Goal: Information Seeking & Learning: Find contact information

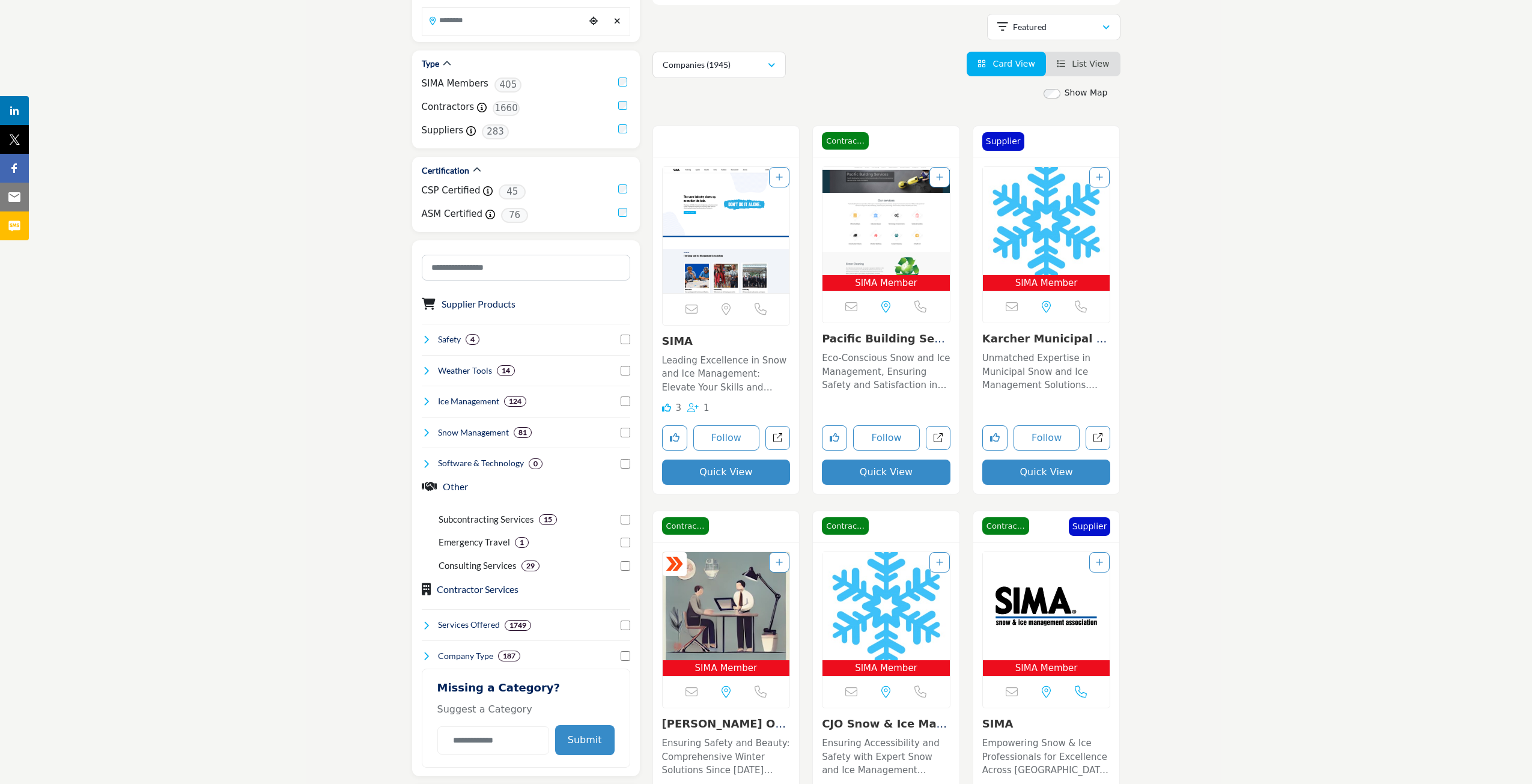
scroll to position [204, 0]
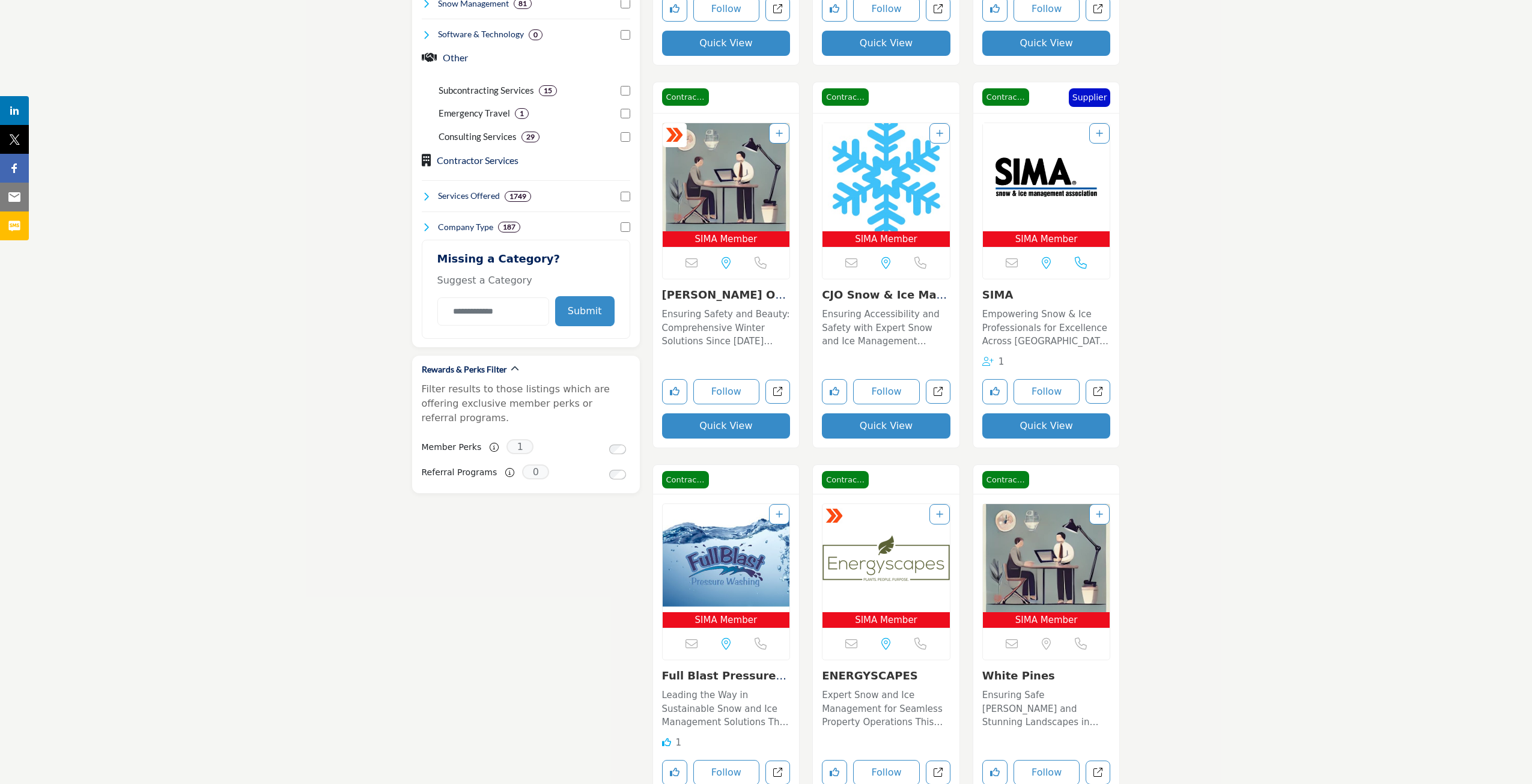
scroll to position [625, 0]
click at [717, 197] on img "Open Listing in new tab" at bounding box center [726, 176] width 127 height 108
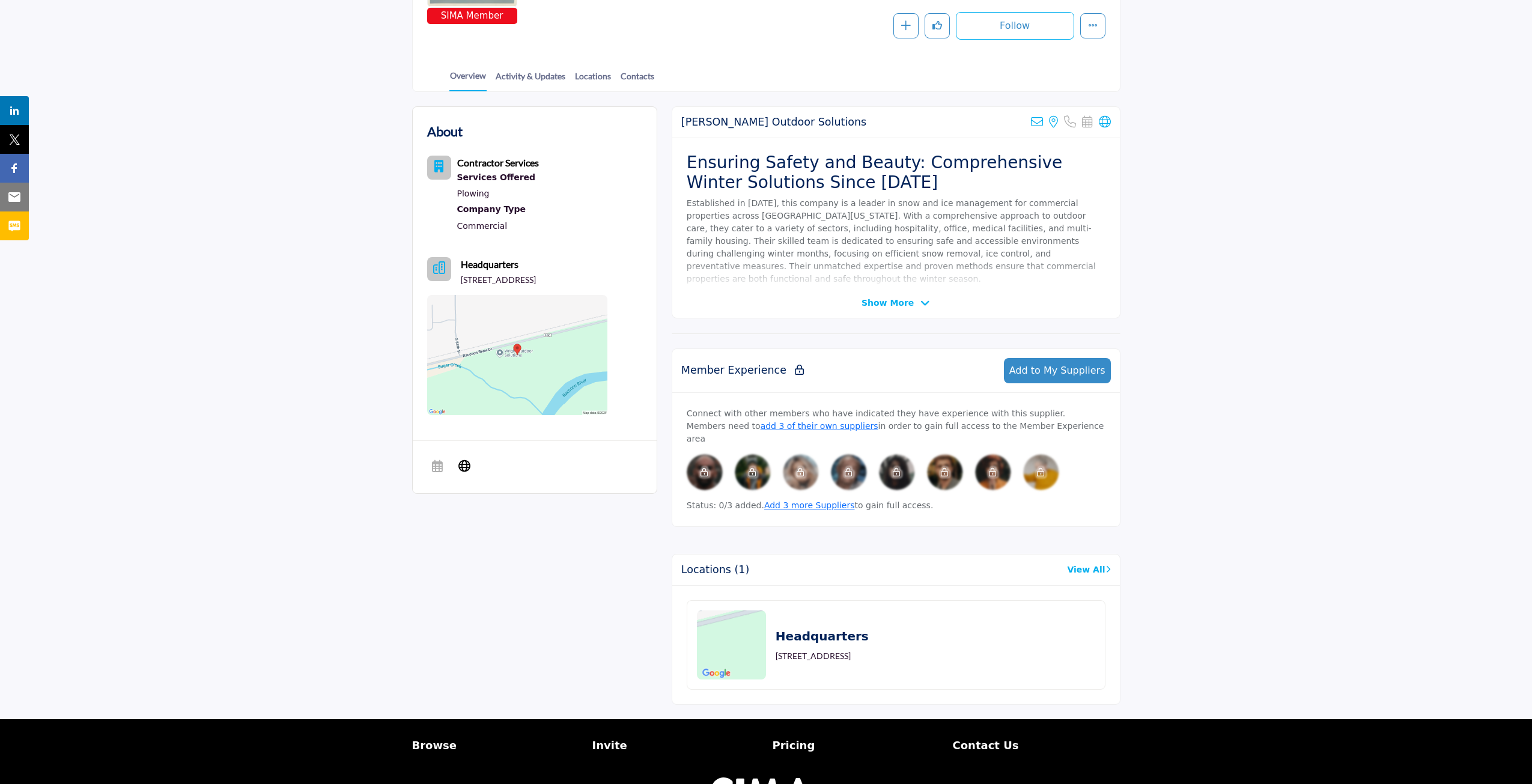
scroll to position [240, 0]
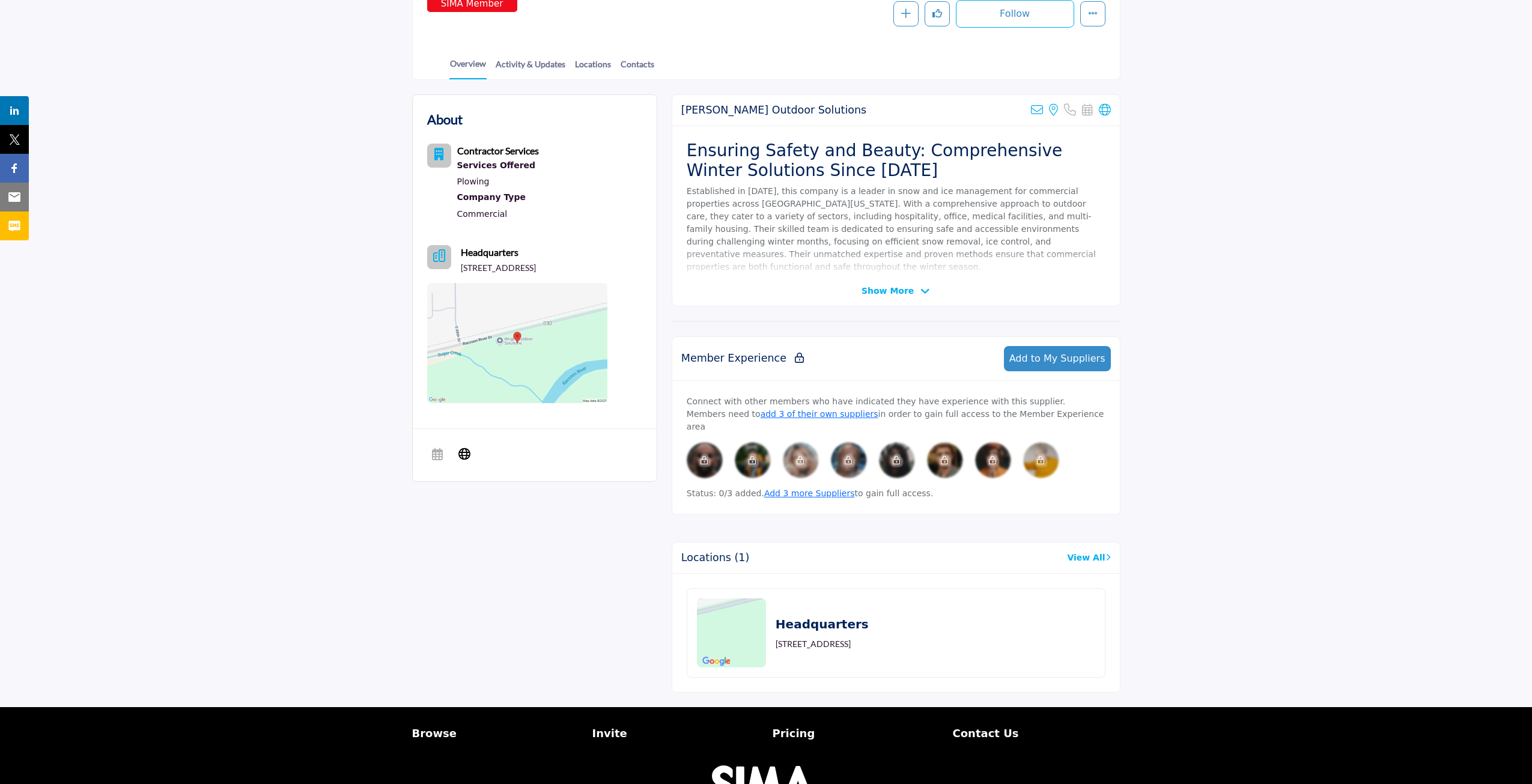
click at [921, 291] on icon at bounding box center [925, 291] width 10 height 11
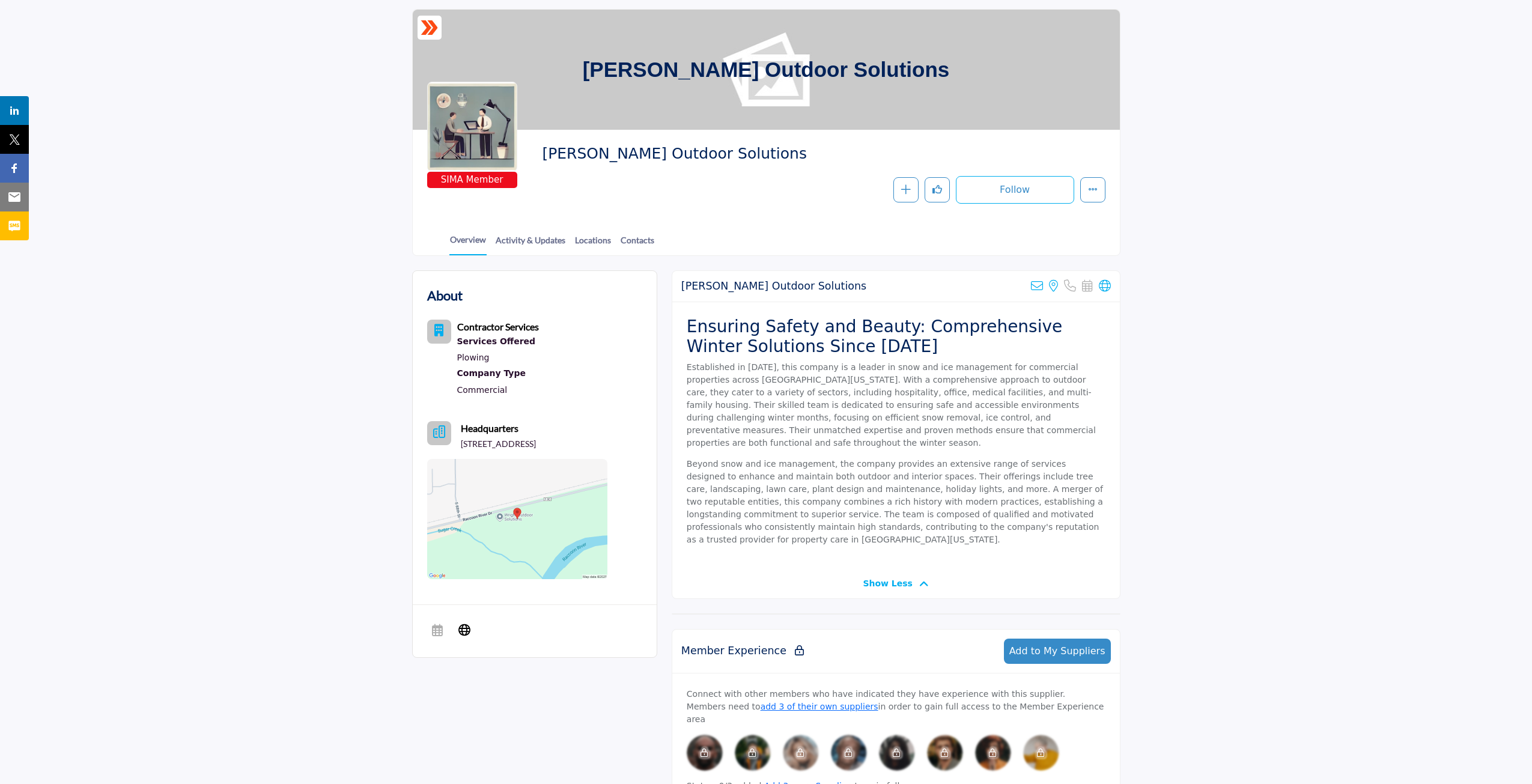
scroll to position [60, 0]
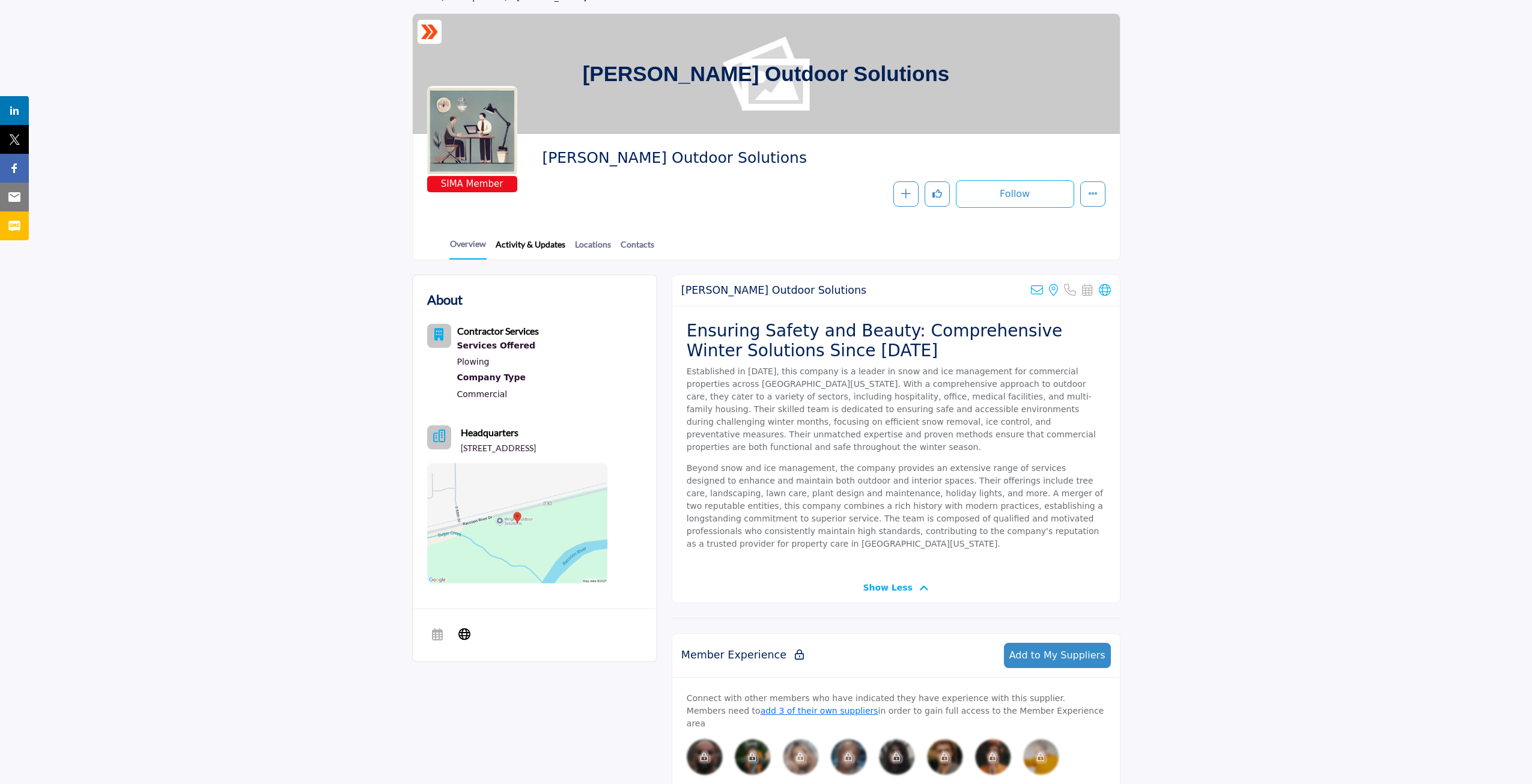
click at [531, 243] on link "Activity & Updates" at bounding box center [531, 249] width 71 height 21
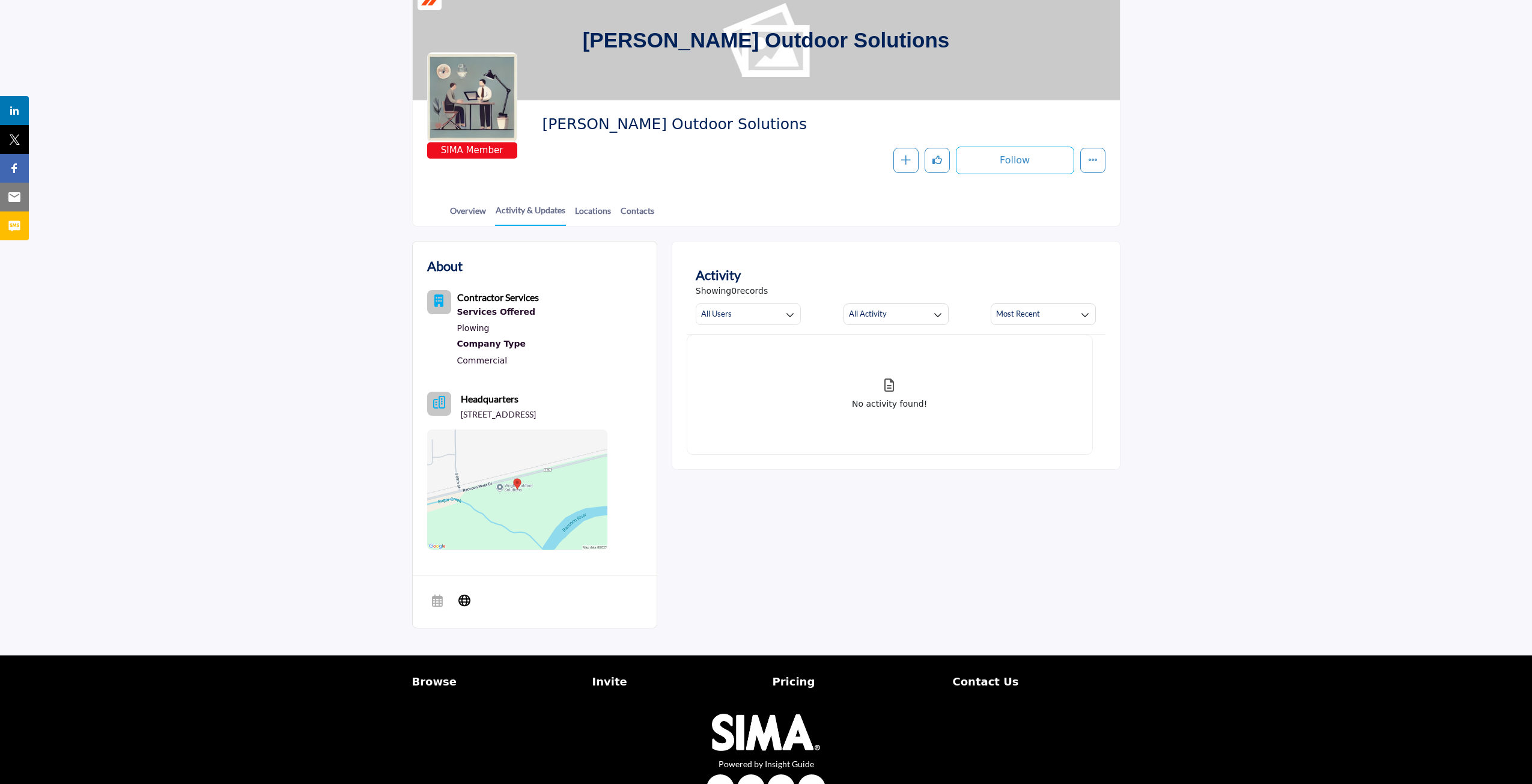
scroll to position [120, 0]
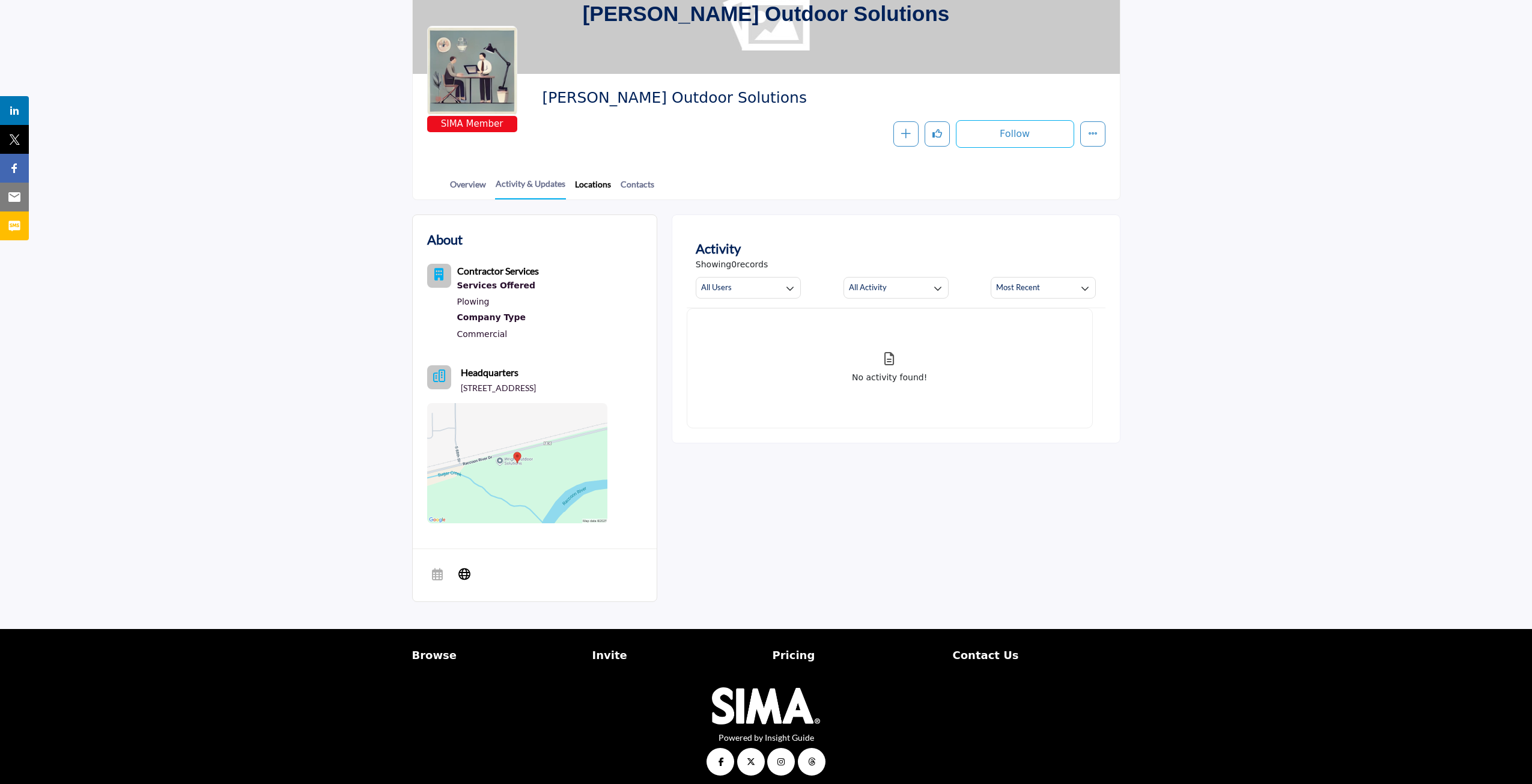
click at [590, 182] on link "Locations" at bounding box center [593, 188] width 37 height 21
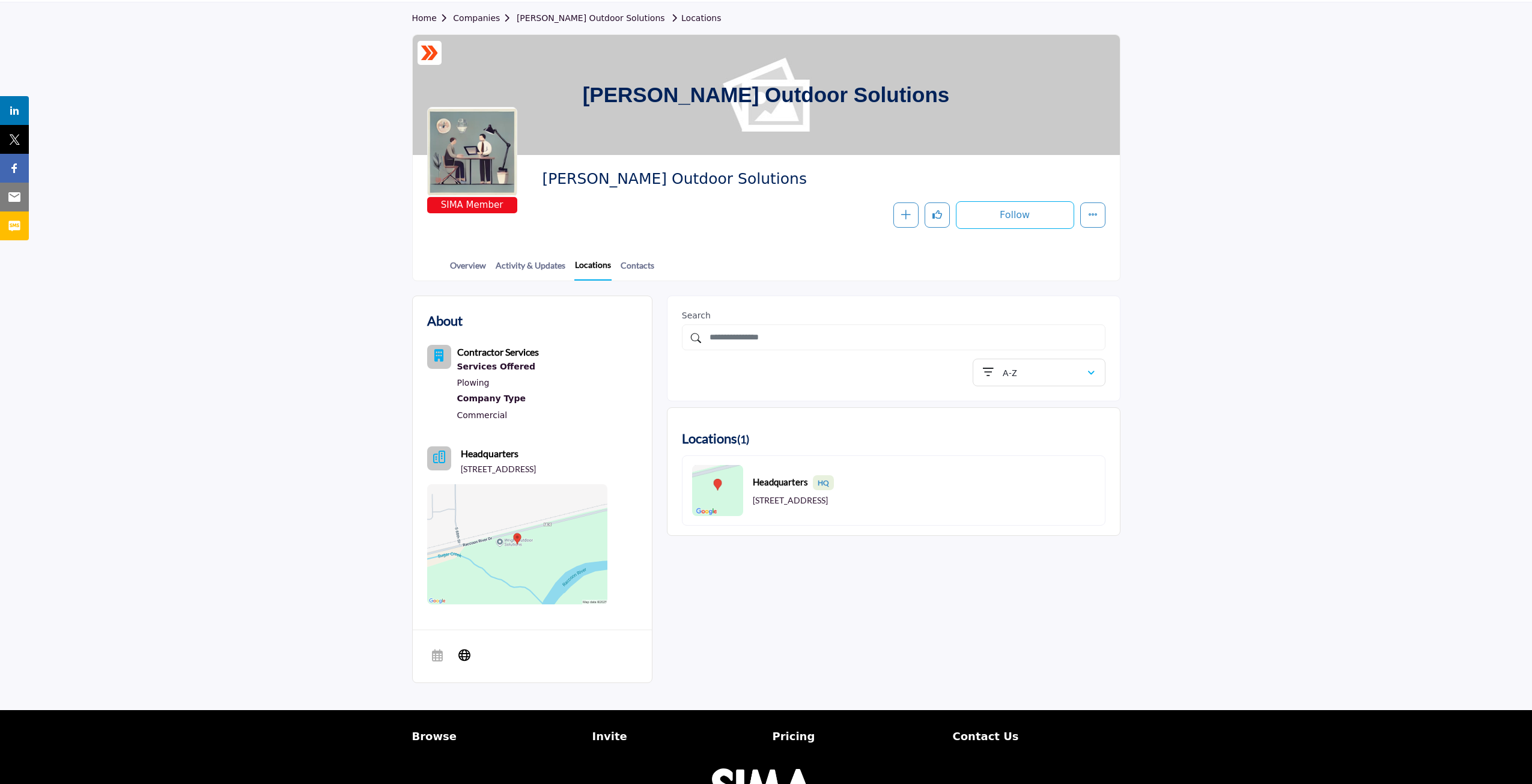
scroll to position [60, 0]
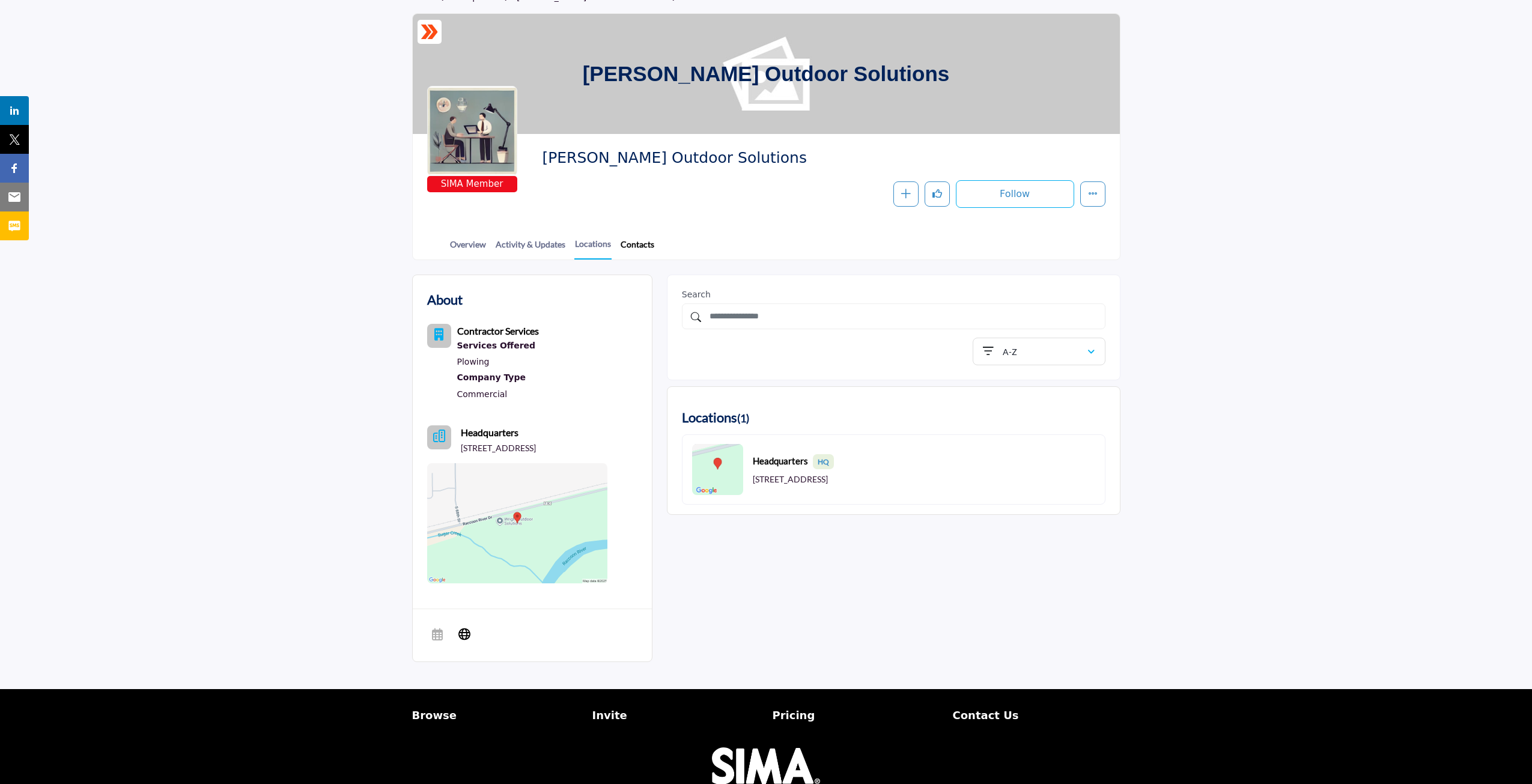
click at [639, 246] on link "Contacts" at bounding box center [637, 249] width 35 height 21
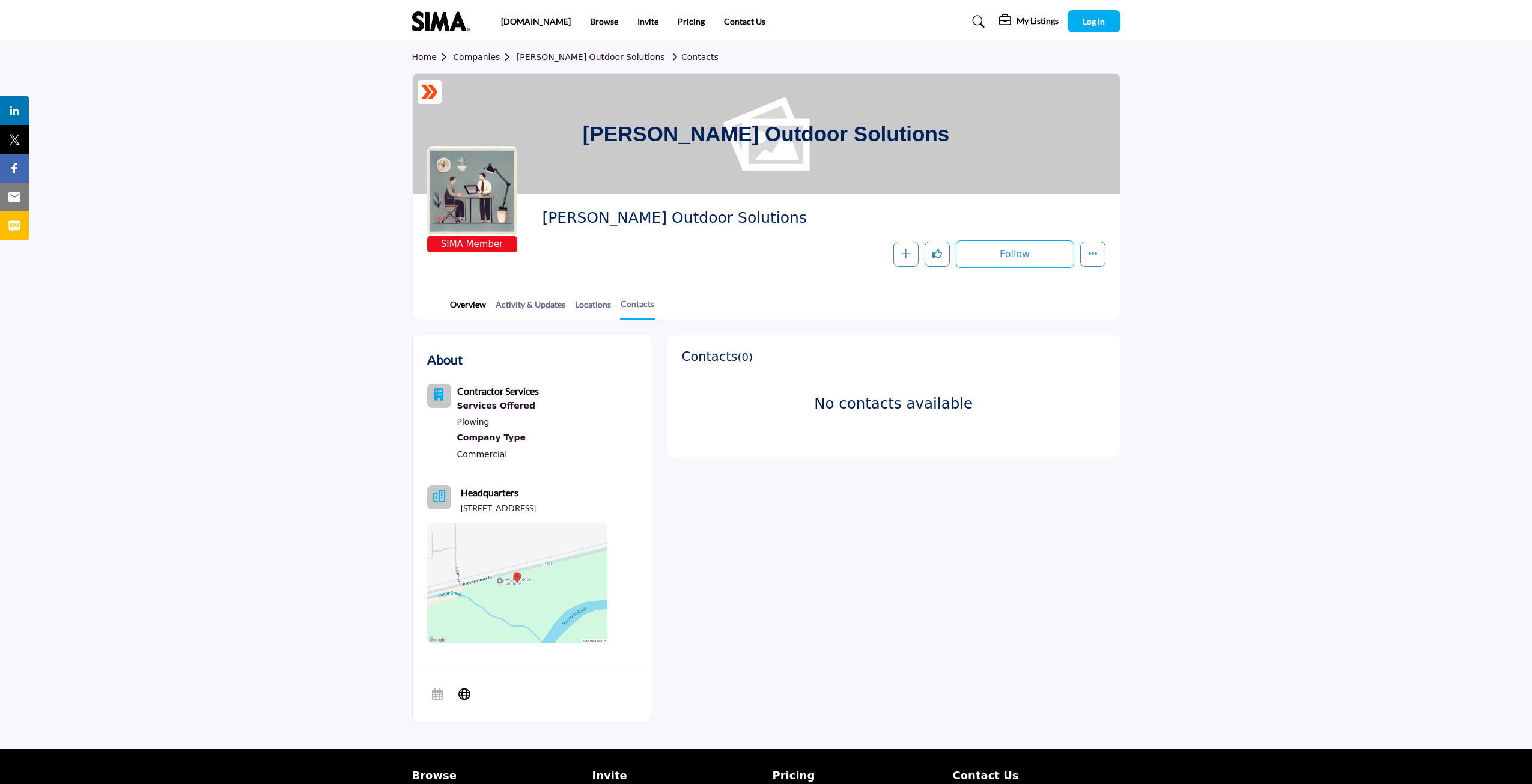
click at [459, 305] on link "Overview" at bounding box center [467, 308] width 37 height 21
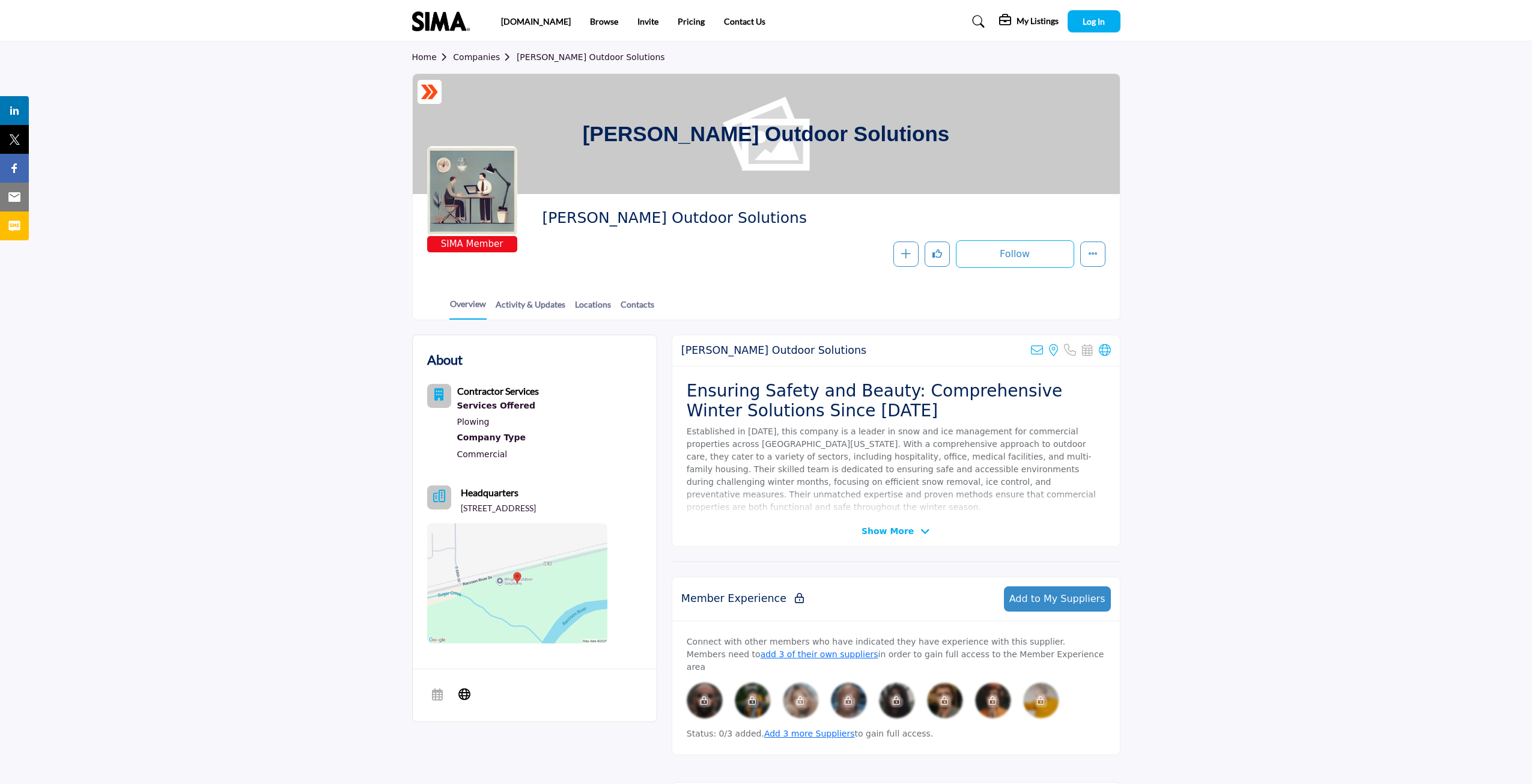
click at [914, 533] on span "Show More" at bounding box center [896, 531] width 69 height 13
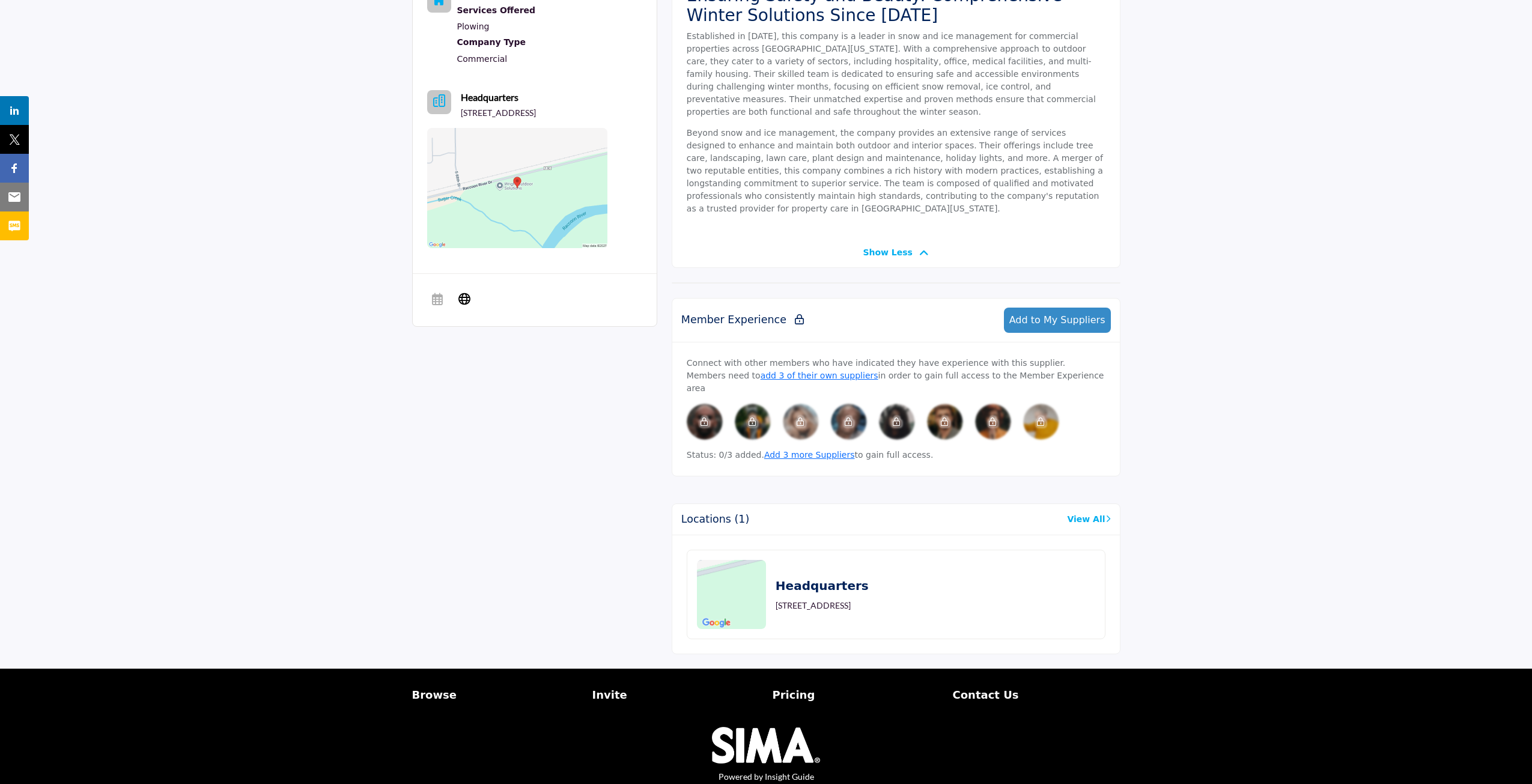
scroll to position [404, 0]
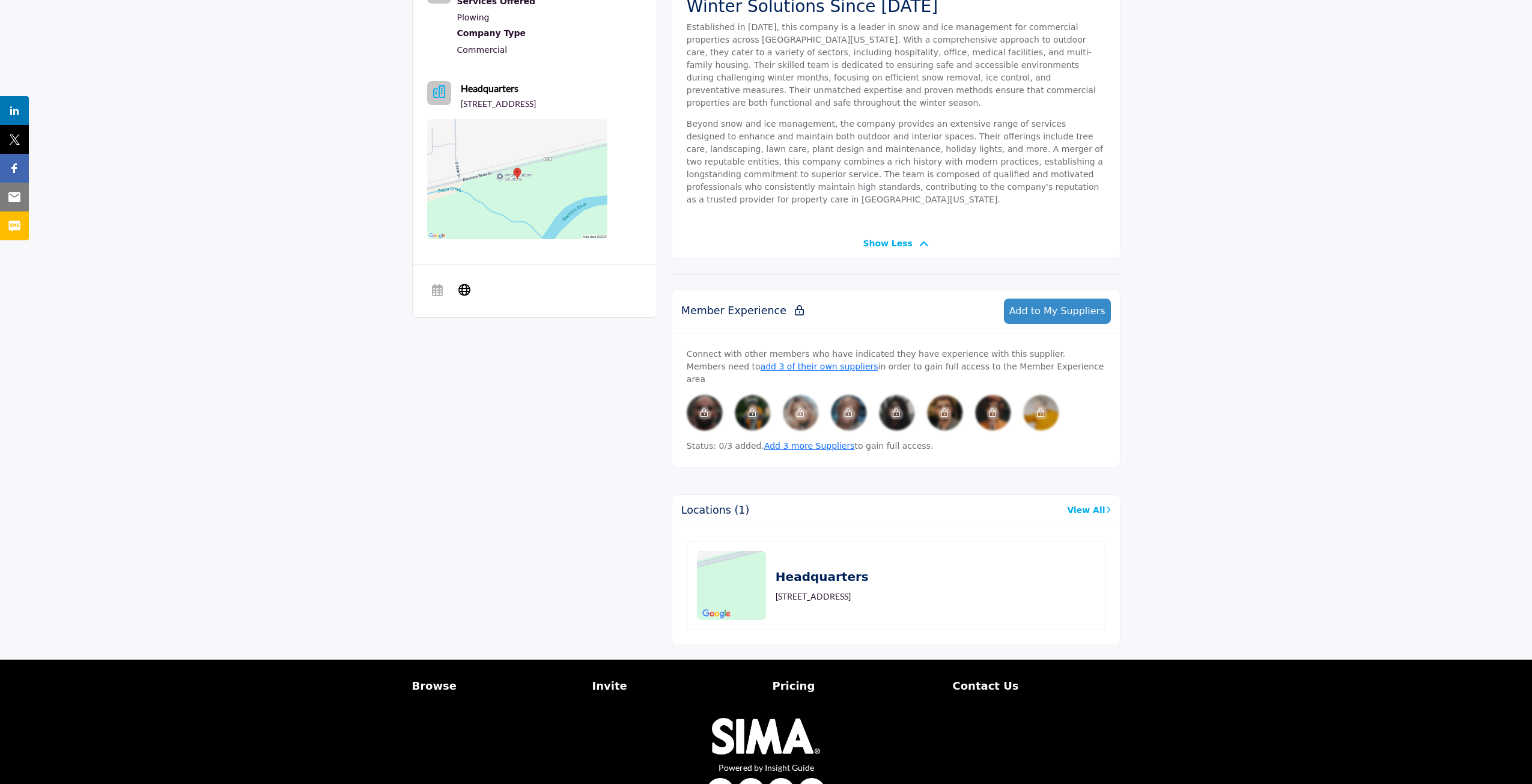
click at [1093, 504] on link "View All" at bounding box center [1088, 510] width 43 height 13
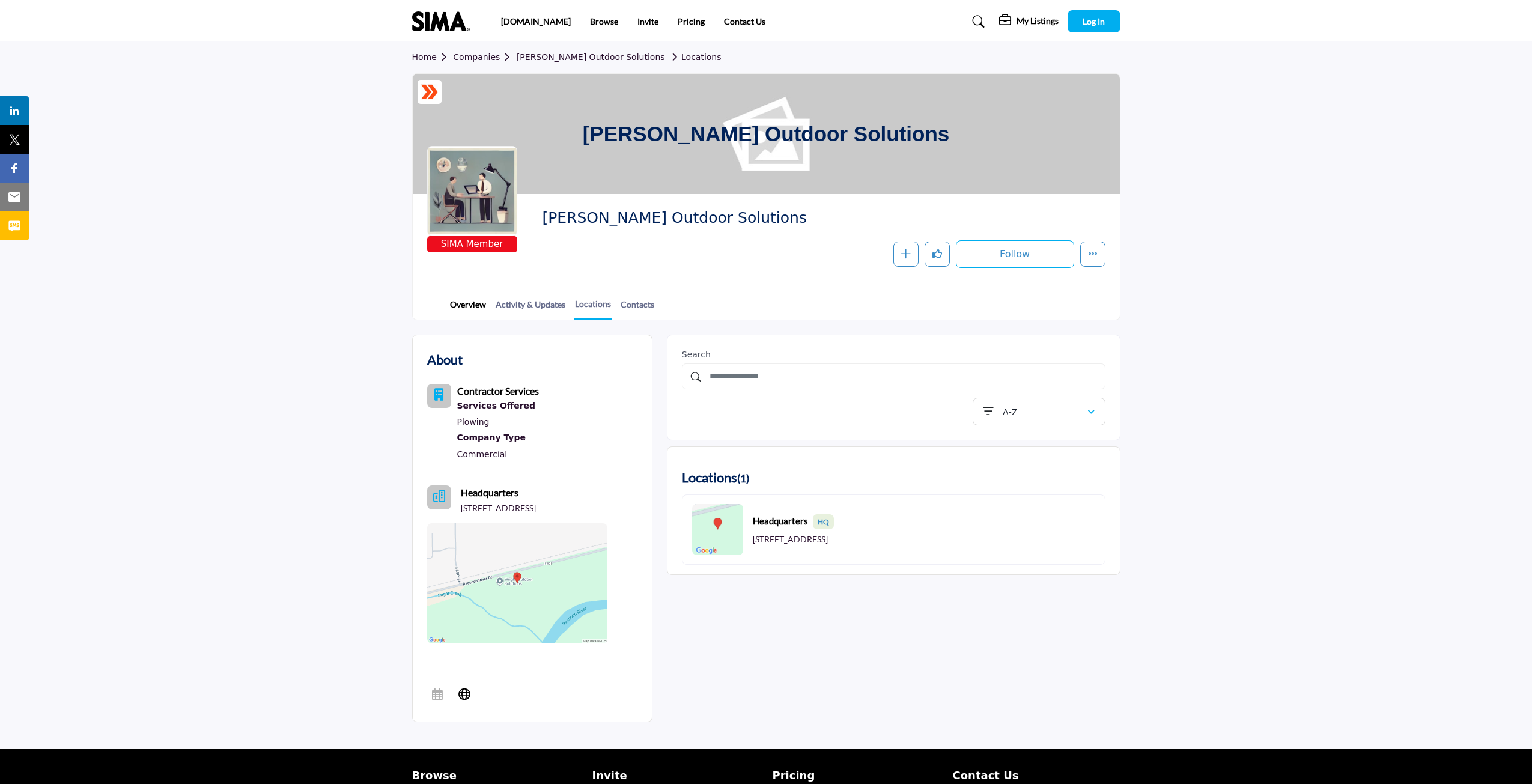
click at [471, 306] on link "Overview" at bounding box center [467, 308] width 37 height 21
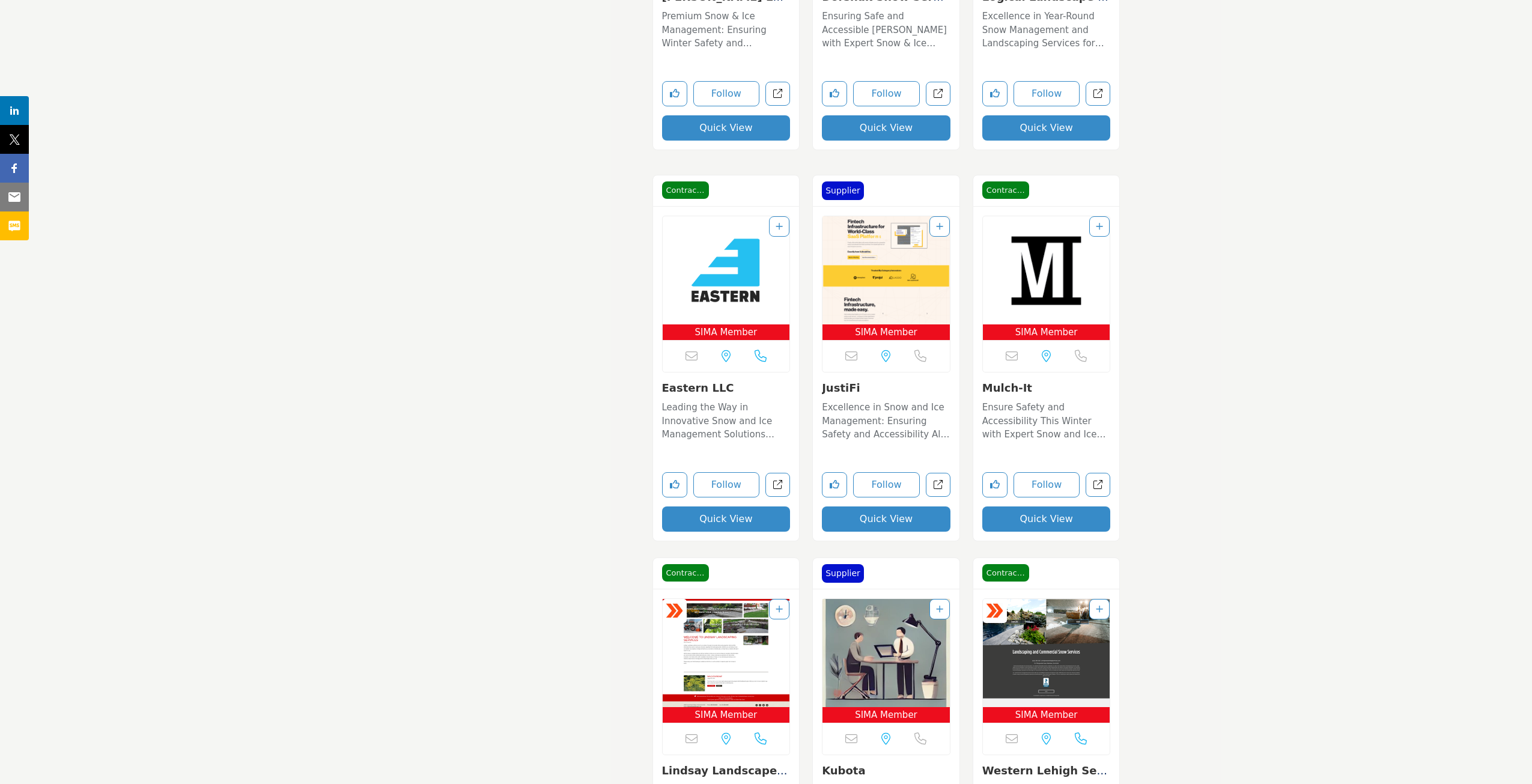
scroll to position [19041, 0]
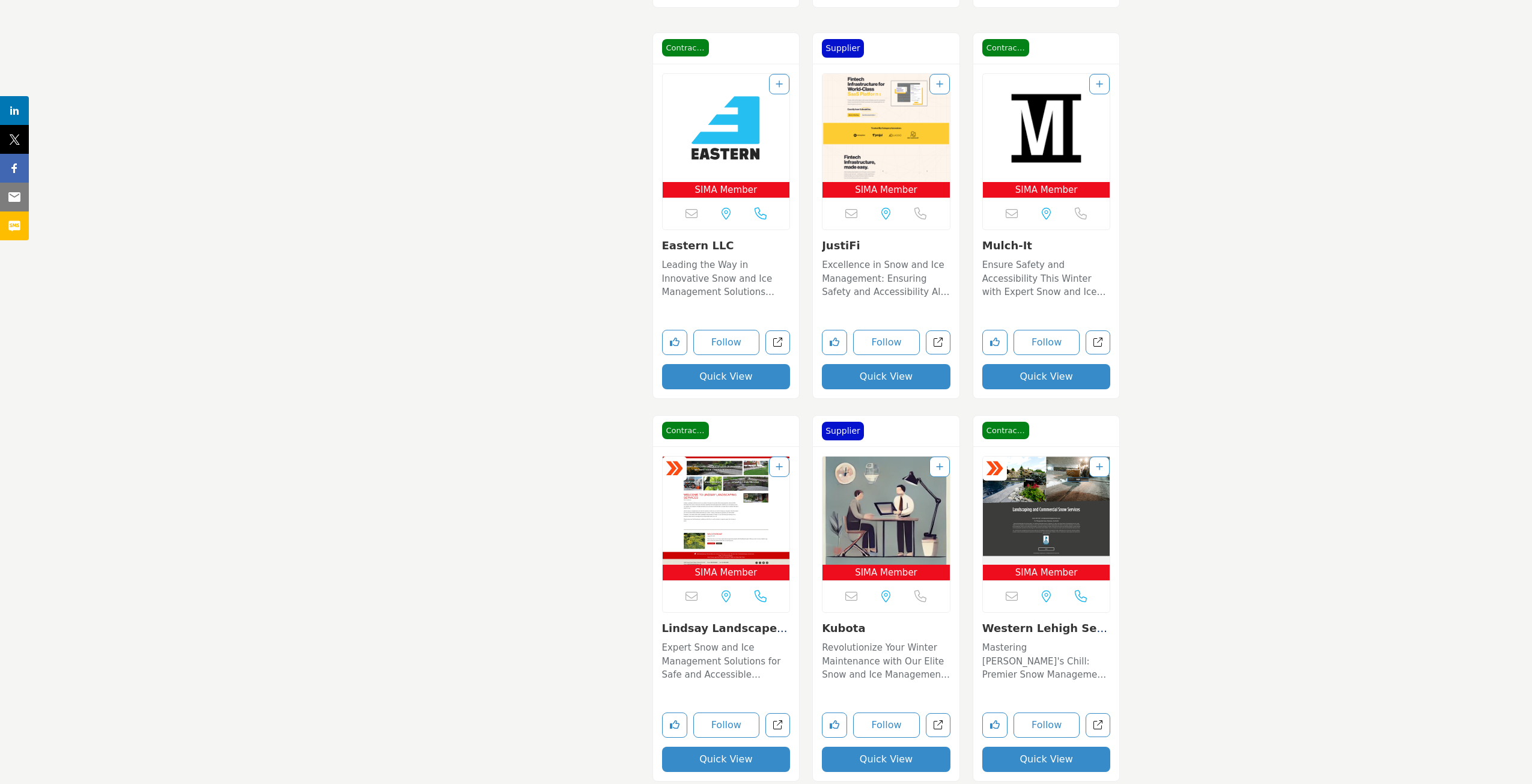
click at [1057, 266] on p "Ensure Safety and Accessibility This Winter with Expert Snow and Ice Management…" at bounding box center [1046, 279] width 129 height 41
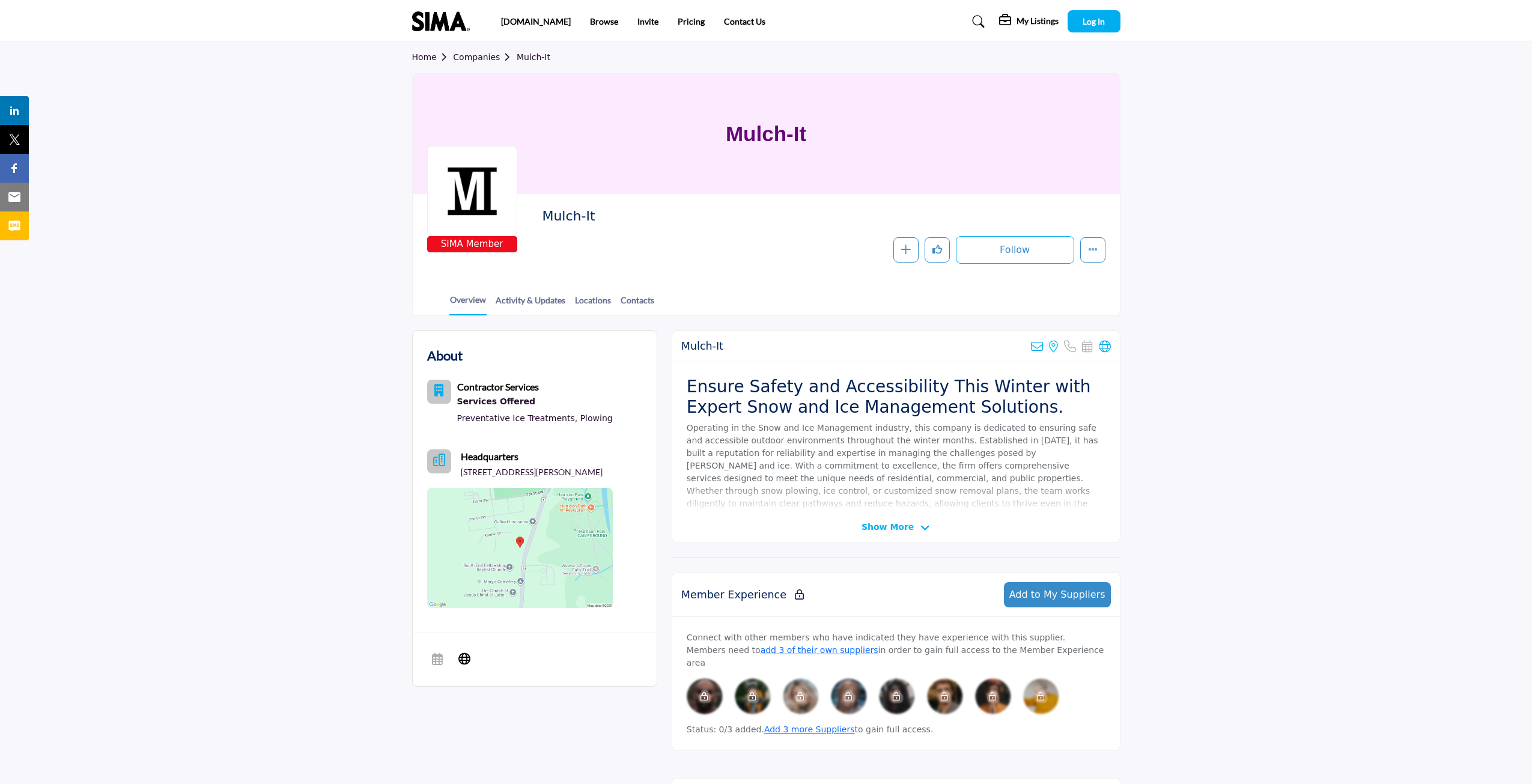
click at [525, 531] on img at bounding box center [520, 547] width 185 height 120
click at [891, 528] on span "Show More" at bounding box center [887, 527] width 52 height 13
